Goal: Transaction & Acquisition: Purchase product/service

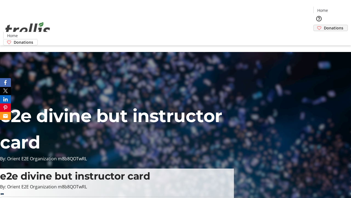
click at [324, 25] on span "Donations" at bounding box center [333, 28] width 19 height 6
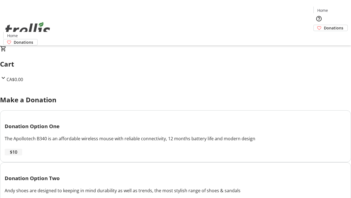
click at [17, 155] on span "$10" at bounding box center [13, 151] width 7 height 7
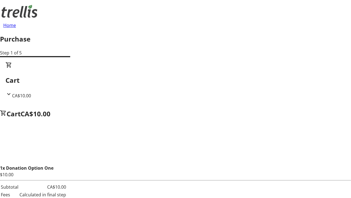
select select "CA"
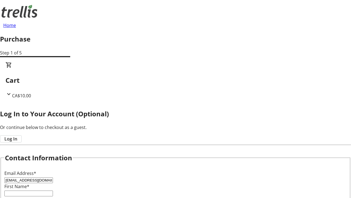
type input "[EMAIL_ADDRESS][DOMAIN_NAME]"
type input "Athena"
type input "[PERSON_NAME]"
type input "[STREET_ADDRESS][PERSON_NAME]"
type input "Kelowna"
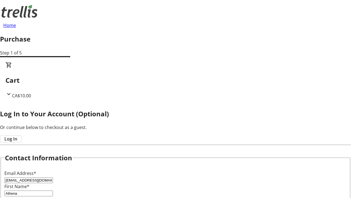
select select "BC"
type input "Kelowna"
type input "V1Y 0C2"
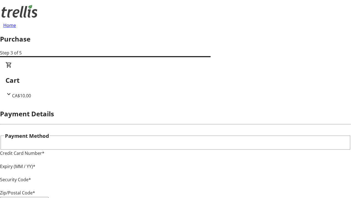
type input "V1Y 0C2"
